Goal: Transaction & Acquisition: Purchase product/service

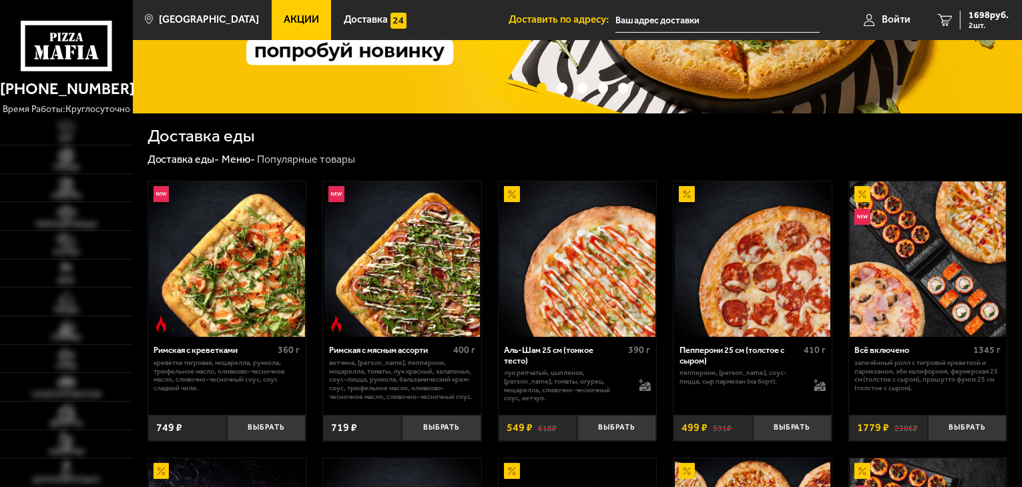
type input "[STREET_ADDRESS]"
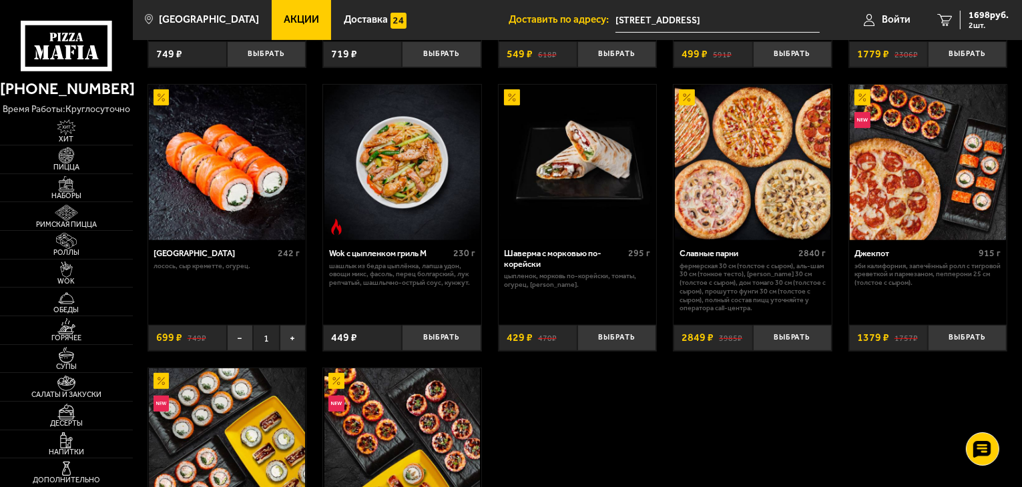
scroll to position [534, 0]
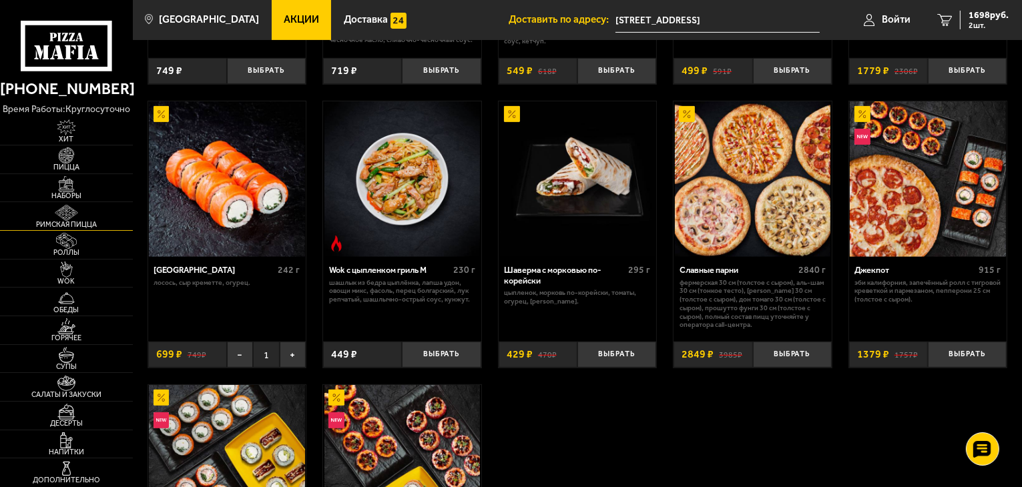
click at [79, 206] on img at bounding box center [66, 213] width 41 height 16
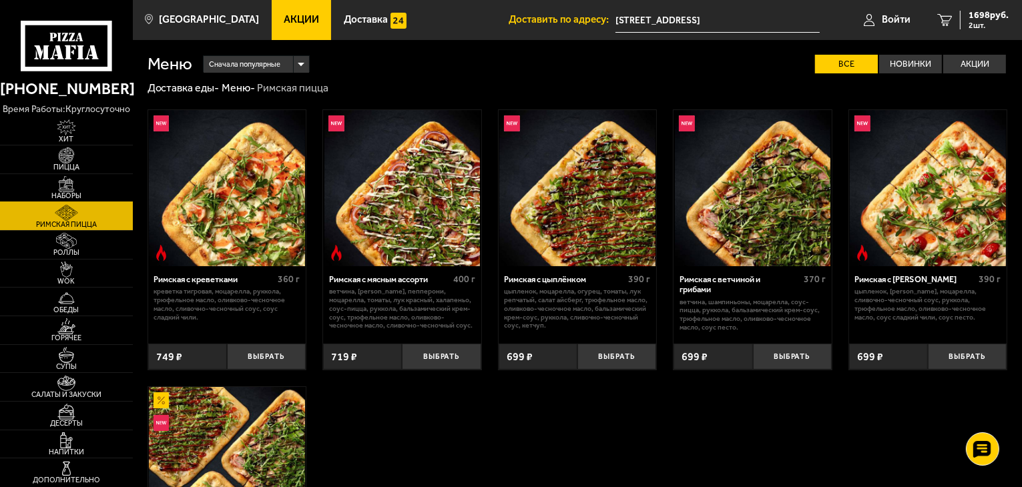
click at [67, 192] on span "Наборы" at bounding box center [66, 195] width 133 height 7
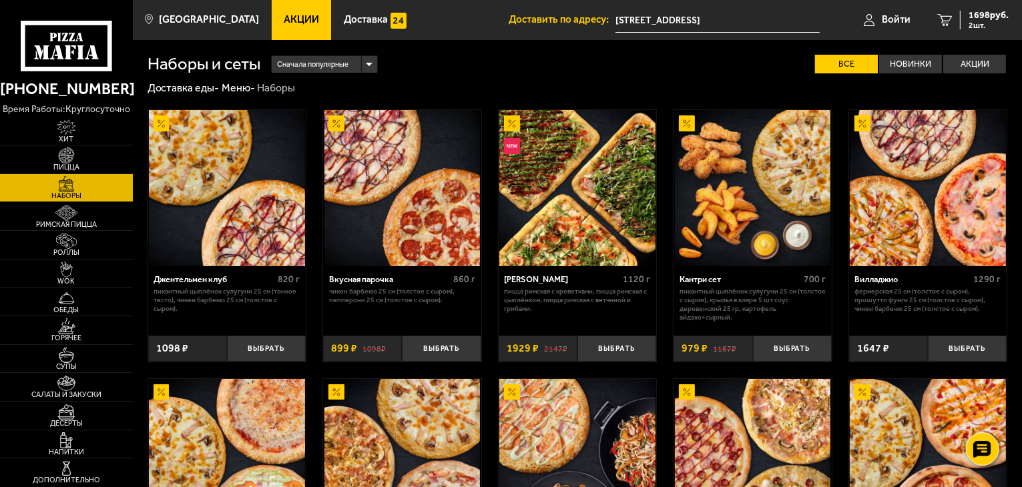
click at [362, 66] on div "Сначала популярные" at bounding box center [324, 64] width 105 height 17
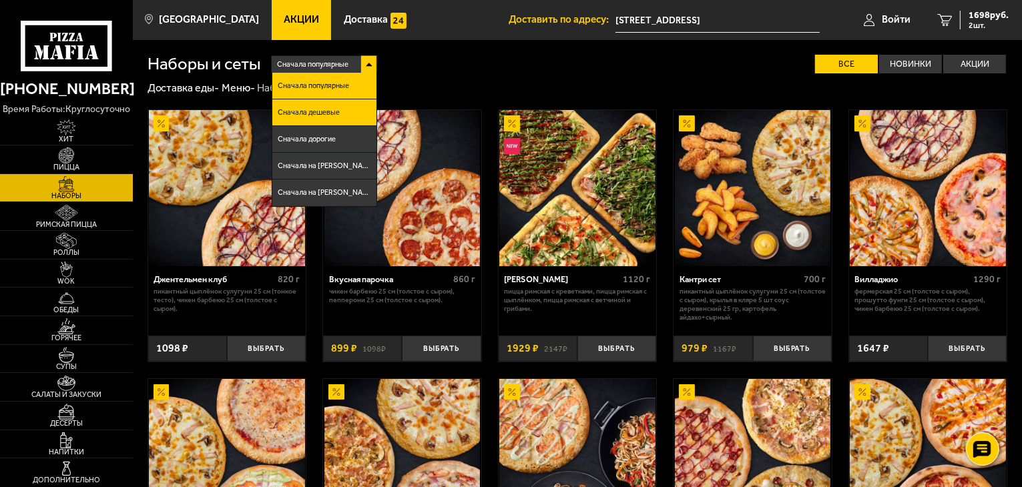
click at [347, 115] on li "Сначала дешевые" at bounding box center [323, 112] width 103 height 27
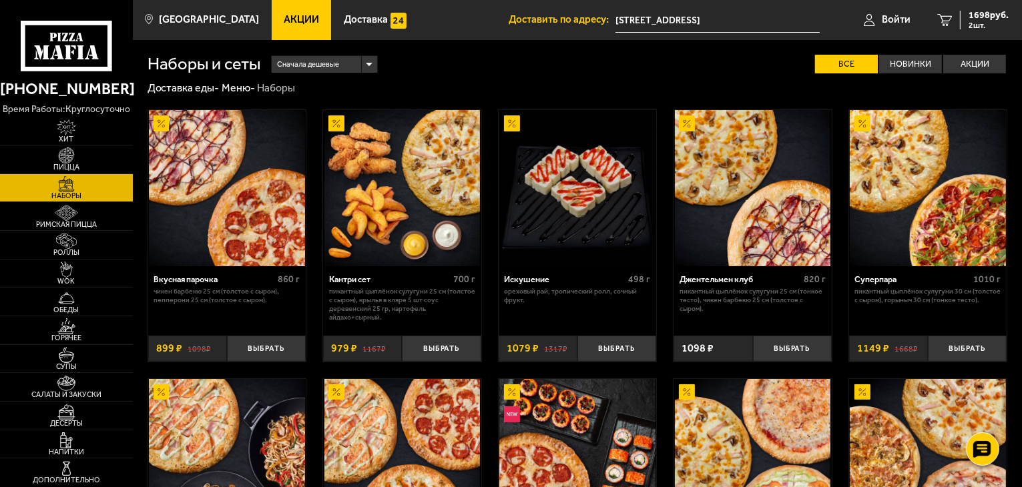
click at [924, 203] on img at bounding box center [927, 188] width 156 height 156
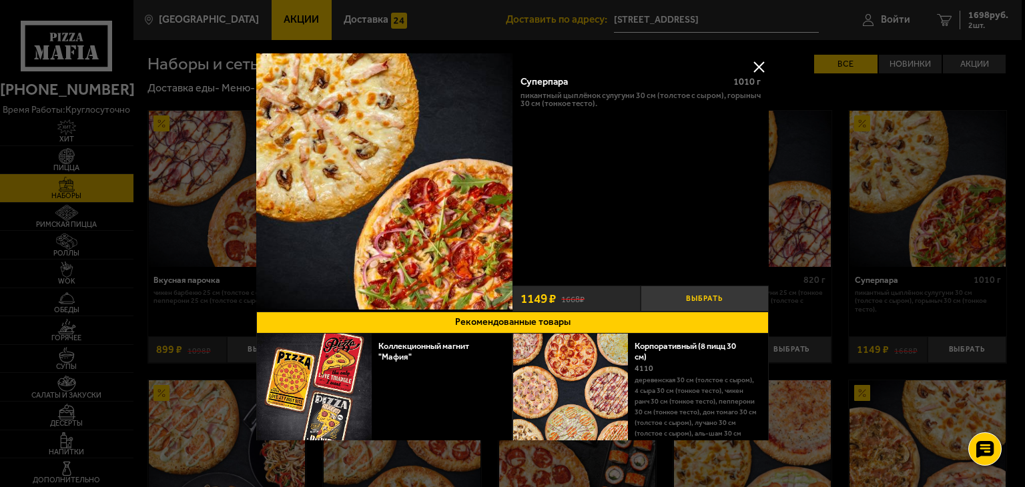
click at [723, 297] on button "Выбрать" at bounding box center [705, 299] width 128 height 26
click at [752, 64] on button at bounding box center [759, 67] width 20 height 20
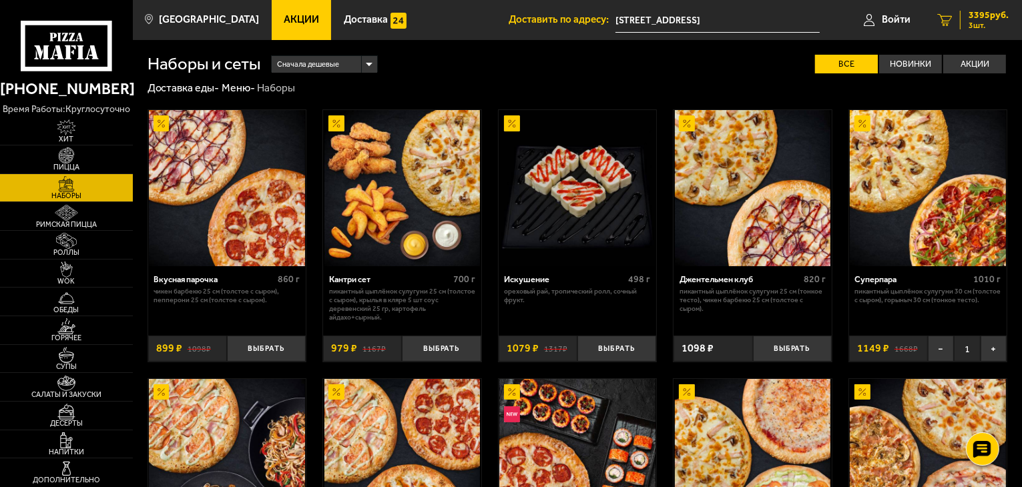
click at [992, 15] on span "3395 руб." at bounding box center [988, 15] width 40 height 9
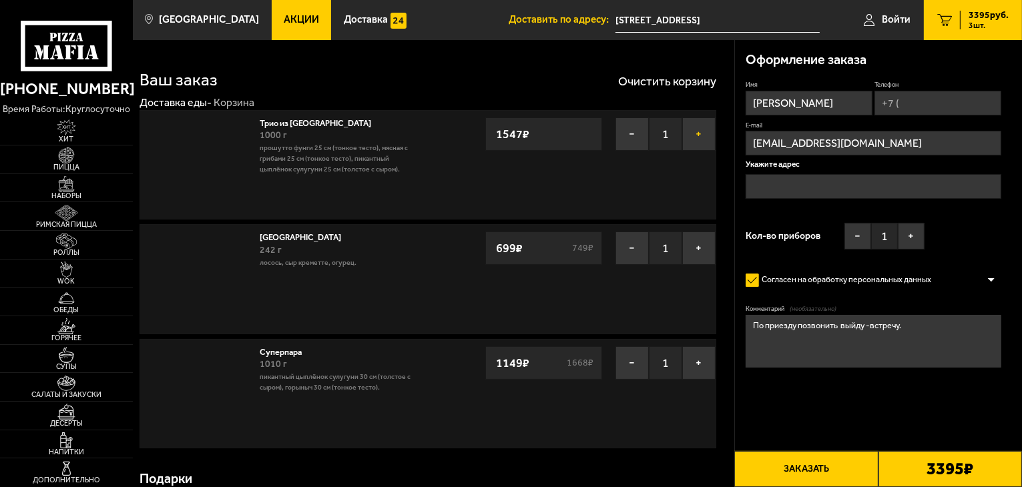
type input "[STREET_ADDRESS]"
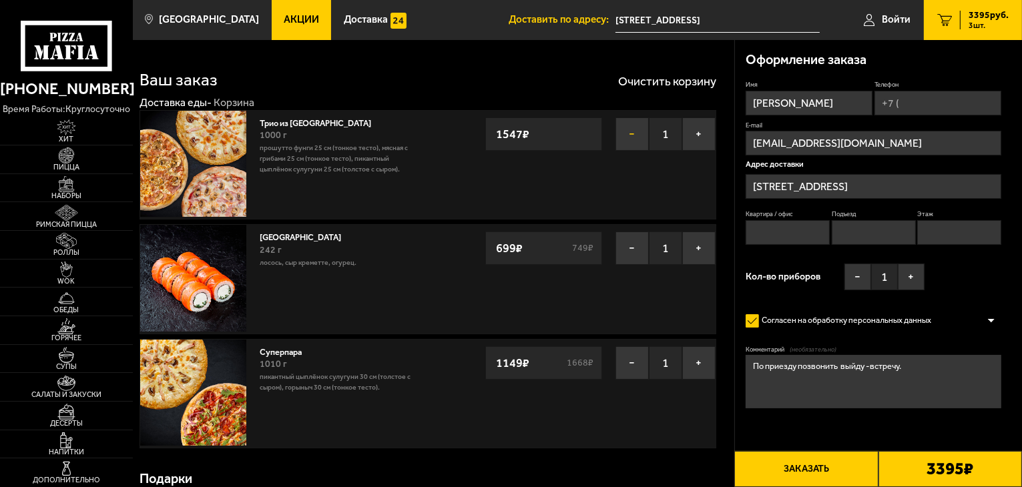
click at [632, 137] on button "−" at bounding box center [631, 133] width 33 height 33
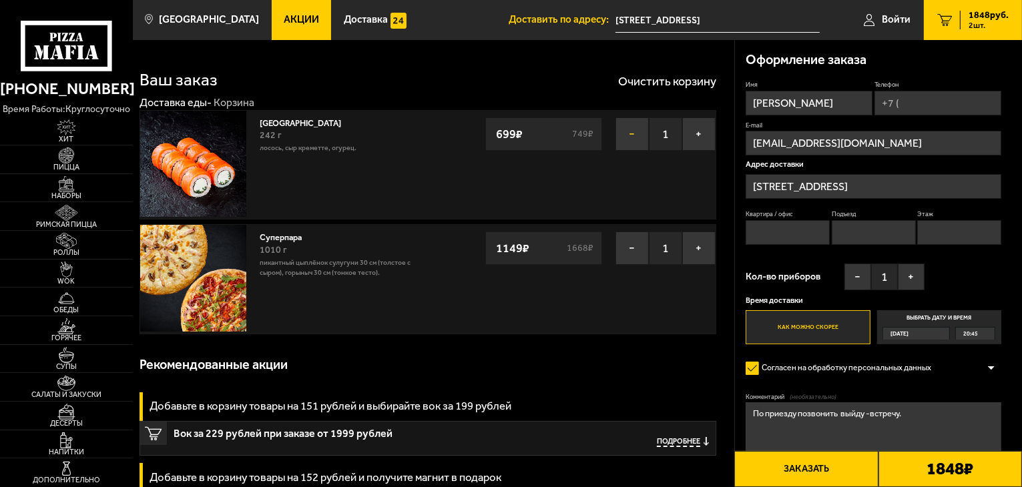
click at [628, 142] on button "−" at bounding box center [631, 133] width 33 height 33
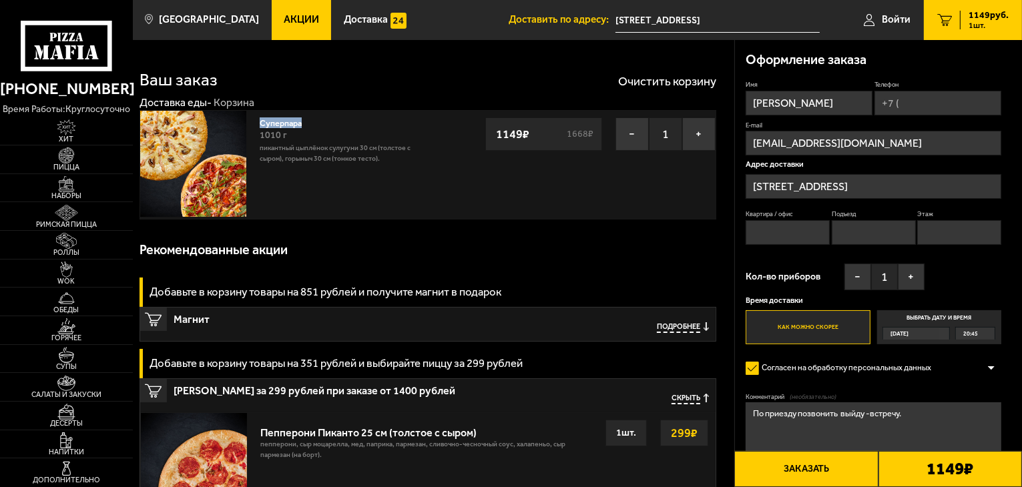
drag, startPoint x: 320, startPoint y: 121, endPoint x: 258, endPoint y: 123, distance: 61.4
click at [258, 123] on div "Суперпара 1010 г Пикантный цыплёнок сулугуни 30 см (толстое с сыром), Горыныч 3…" at bounding box center [340, 165] width 175 height 108
click at [354, 76] on div "Ваш заказ Очистить корзину" at bounding box center [427, 72] width 577 height 31
